Goal: Check status: Check status

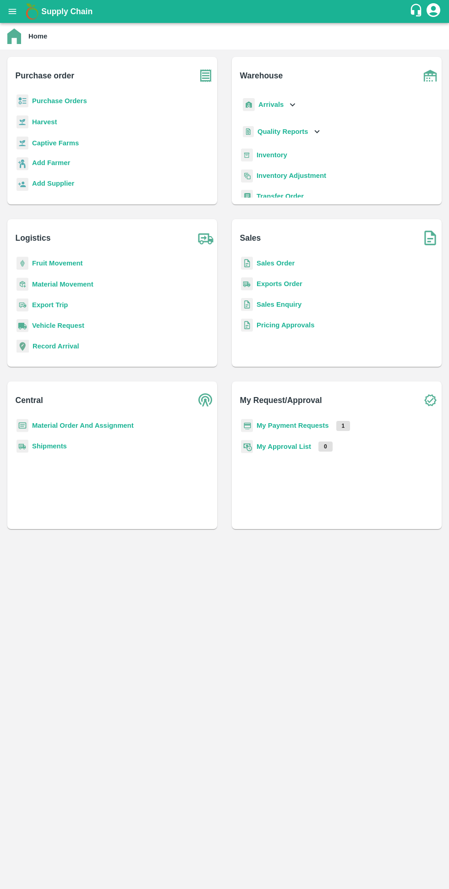
click at [309, 425] on b "My Payment Requests" at bounding box center [293, 425] width 72 height 7
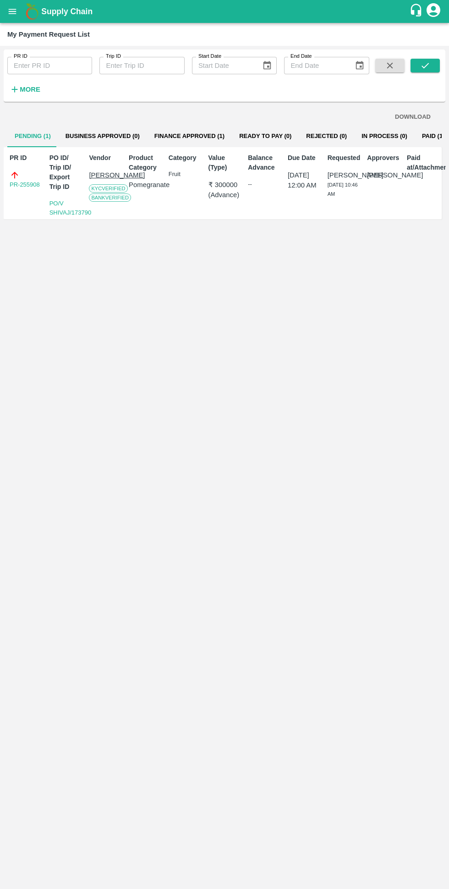
click at [182, 136] on button "Finance Approved (1)" at bounding box center [189, 136] width 85 height 22
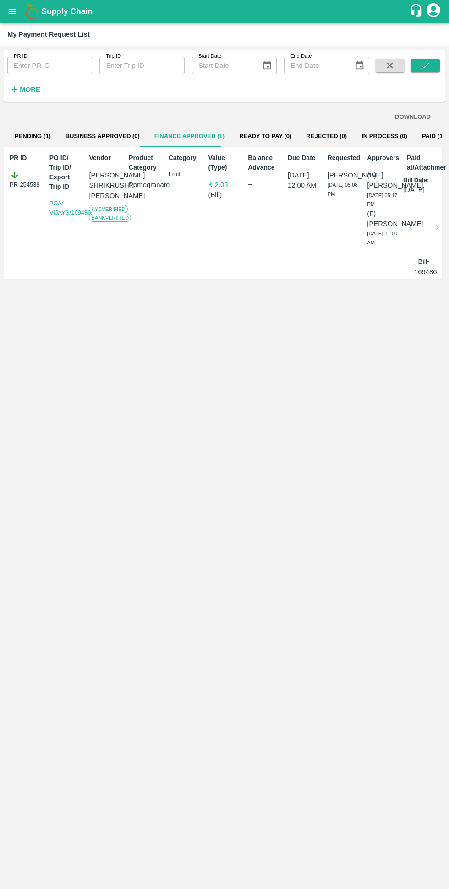
click at [35, 136] on button "Pending (1)" at bounding box center [32, 136] width 51 height 22
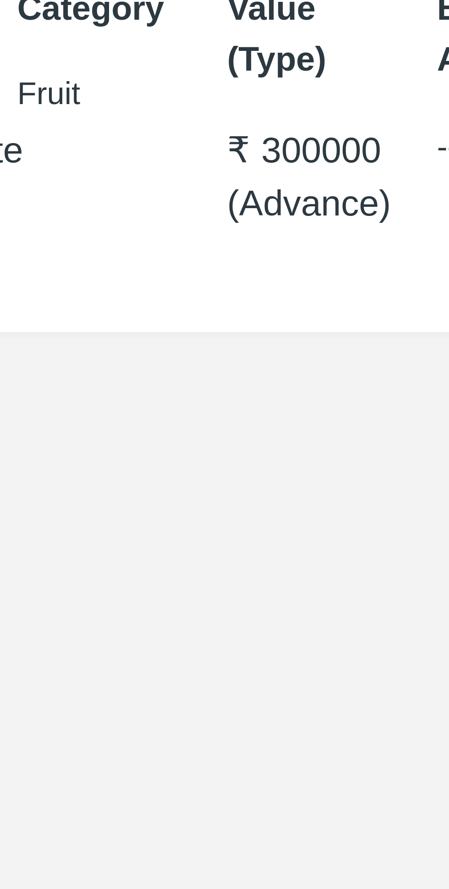
scroll to position [0, 6]
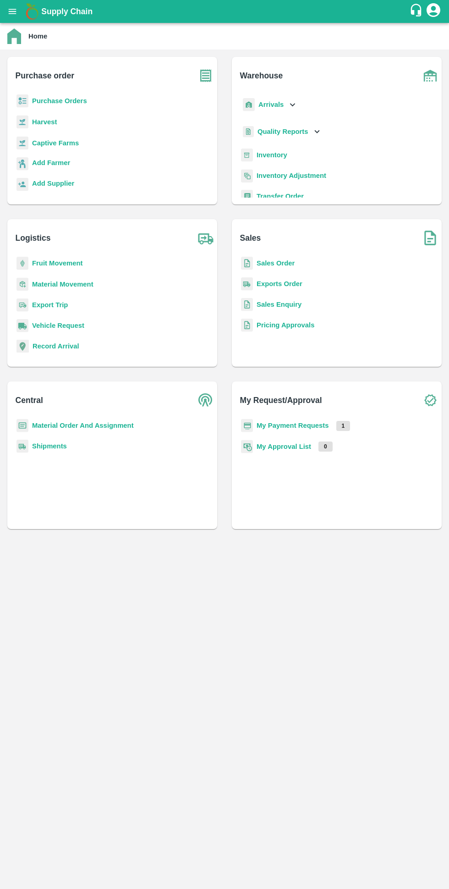
click at [299, 427] on b "My Payment Requests" at bounding box center [293, 425] width 72 height 7
